Goal: Task Accomplishment & Management: Complete application form

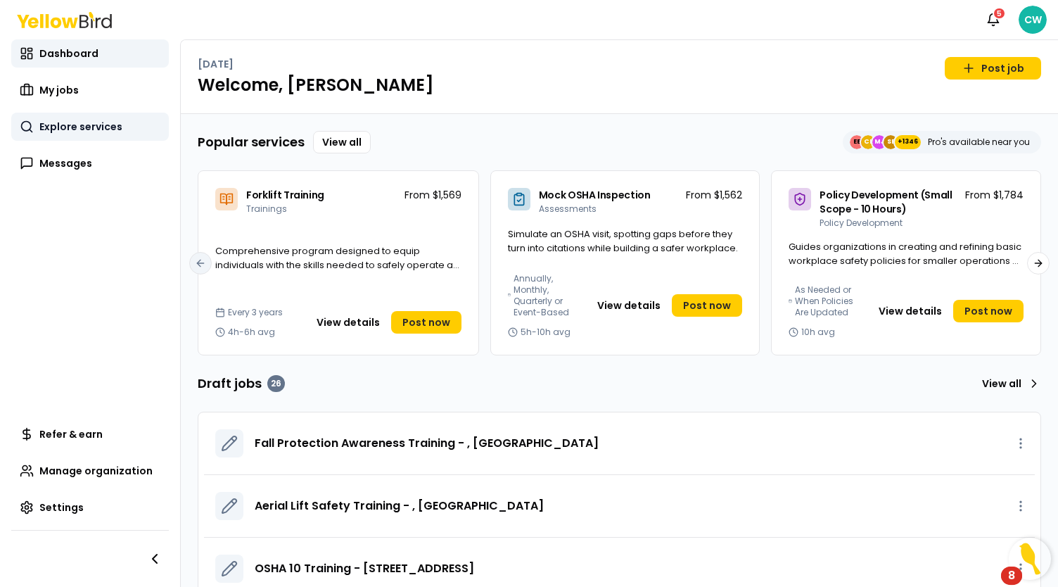
click at [114, 127] on span "Explore services" at bounding box center [80, 127] width 83 height 14
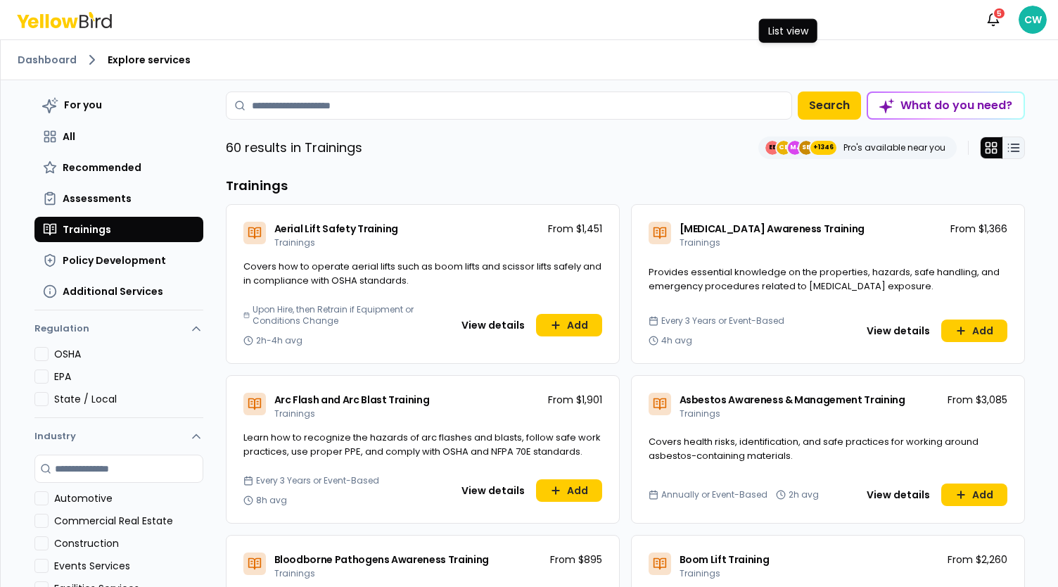
click at [1009, 146] on icon at bounding box center [1014, 148] width 14 height 14
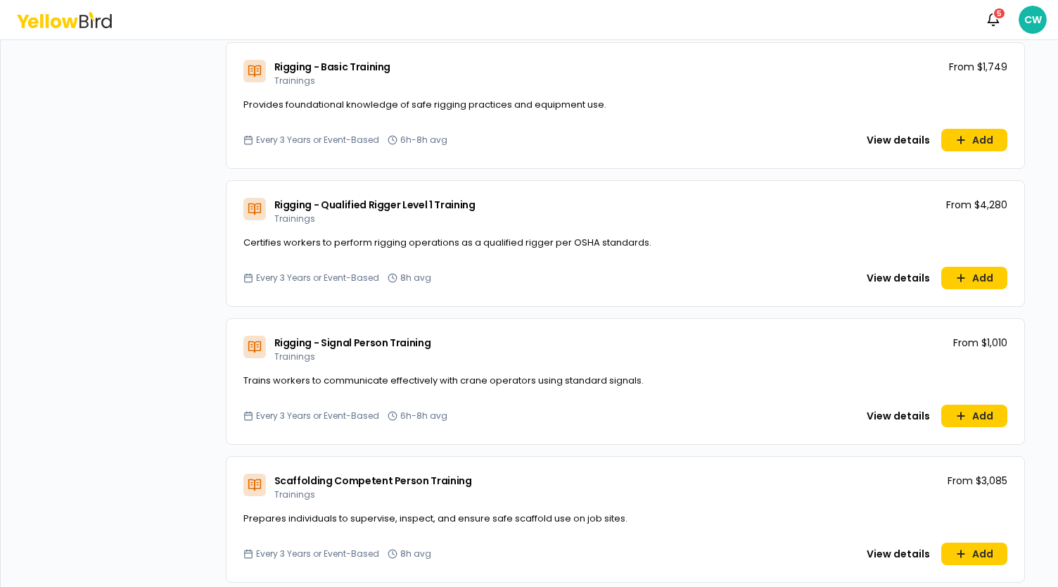
scroll to position [6507, 0]
